Goal: Information Seeking & Learning: Understand process/instructions

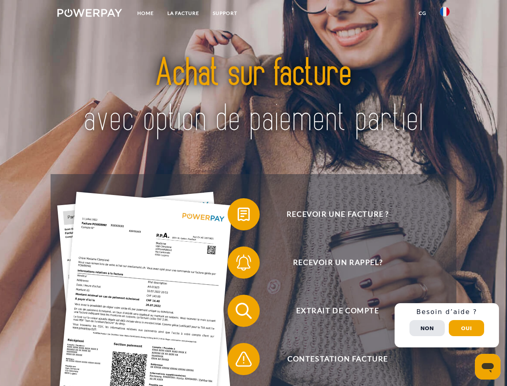
click at [90, 14] on img at bounding box center [89, 13] width 65 height 8
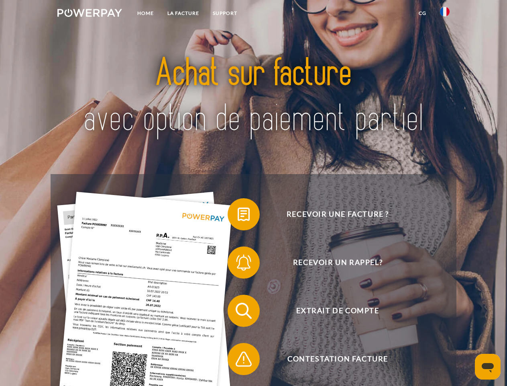
click at [445, 14] on img at bounding box center [445, 12] width 10 height 10
click at [423, 13] on link "CG" at bounding box center [422, 13] width 21 height 14
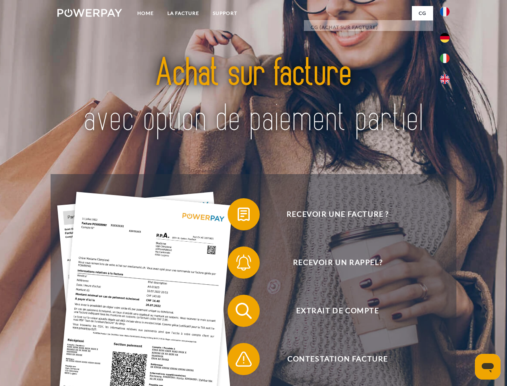
click at [238, 216] on span at bounding box center [232, 214] width 40 height 40
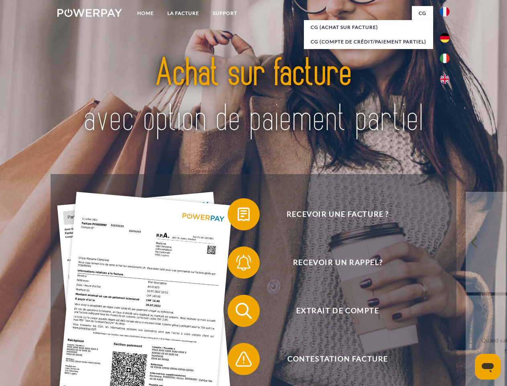
click at [238, 264] on span at bounding box center [232, 262] width 40 height 40
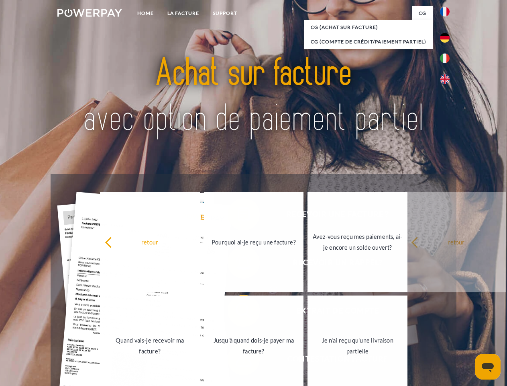
click at [238, 312] on link "Jusqu'à quand dois-je payer ma facture?" at bounding box center [254, 345] width 100 height 100
click at [238, 360] on span at bounding box center [232, 359] width 40 height 40
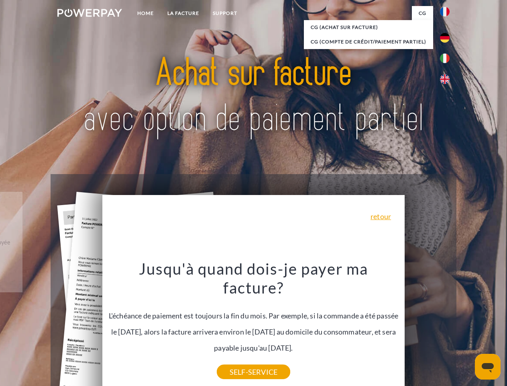
click at [447, 325] on div "Recevoir une facture ? Recevoir un rappel? Extrait de compte retour" at bounding box center [254, 334] width 406 height 321
click at [428, 327] on span "Extrait de compte" at bounding box center [337, 311] width 197 height 32
click at [467, 328] on header "Home LA FACTURE Support" at bounding box center [253, 277] width 507 height 555
